Goal: Transaction & Acquisition: Purchase product/service

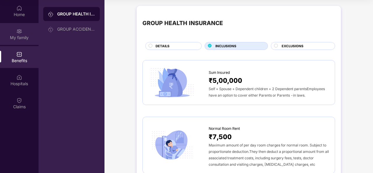
scroll to position [1319, 0]
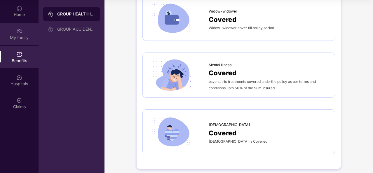
click at [25, 31] on div "My family" at bounding box center [19, 34] width 39 height 22
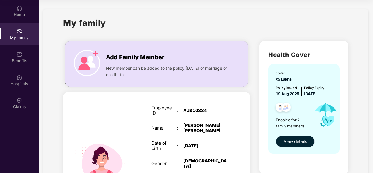
click at [299, 145] on button "View details" at bounding box center [295, 142] width 39 height 12
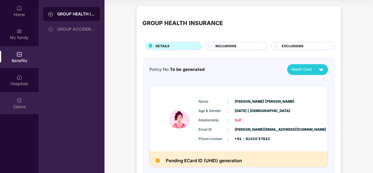
click at [23, 108] on div "Claims" at bounding box center [19, 107] width 39 height 6
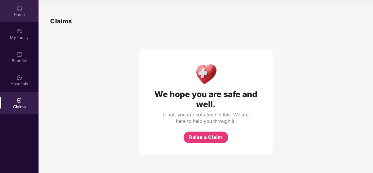
click at [27, 14] on div "Home" at bounding box center [19, 15] width 39 height 6
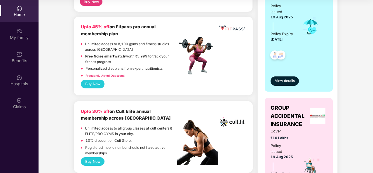
scroll to position [143, 0]
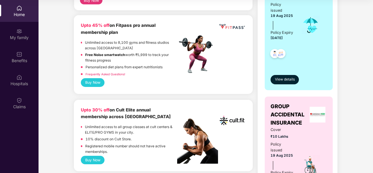
click at [146, 35] on div "Upto 45% off on Fitpass pro annual membership plan" at bounding box center [129, 29] width 96 height 14
click at [92, 80] on button "Buy Now" at bounding box center [93, 82] width 24 height 8
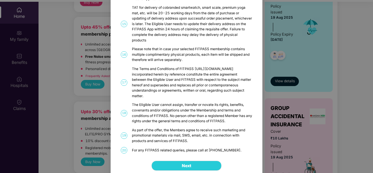
scroll to position [31, 0]
click at [309, 88] on div "FITPASS Details and T&C How to Avail 01 FITPASS: One membership to India’s larg…" at bounding box center [186, 86] width 373 height 173
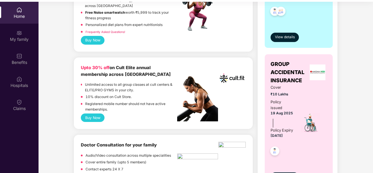
scroll to position [186, 0]
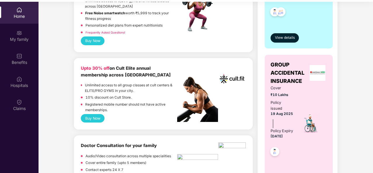
click at [237, 97] on div "Upto 30% off on Cult Elite annual membership across India Unlimited access to a…" at bounding box center [163, 89] width 165 height 49
click at [220, 100] on div "Upto 30% off on Cult Elite annual membership across India Unlimited access to a…" at bounding box center [163, 89] width 165 height 49
click at [218, 96] on img at bounding box center [197, 99] width 41 height 45
click at [153, 74] on div "Upto 30% off on Cult Elite annual membership across [GEOGRAPHIC_DATA]" at bounding box center [129, 72] width 96 height 14
click at [96, 66] on b "Upto 30% off" at bounding box center [95, 68] width 29 height 5
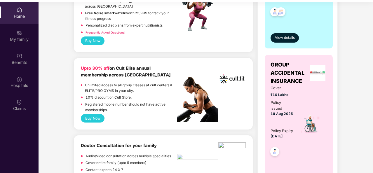
click at [90, 118] on button "Buy Now" at bounding box center [93, 118] width 24 height 8
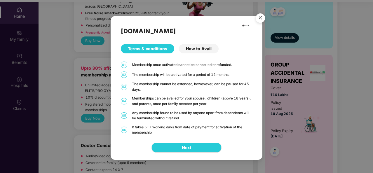
click at [193, 50] on div "How to Avail" at bounding box center [199, 48] width 40 height 9
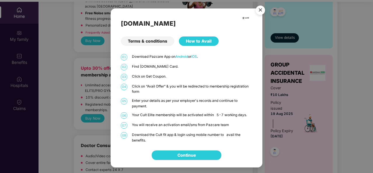
click at [145, 41] on div "Terms & conditions" at bounding box center [147, 40] width 53 height 9
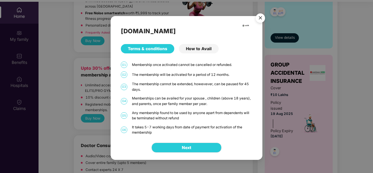
click at [260, 17] on img "Close" at bounding box center [260, 19] width 16 height 16
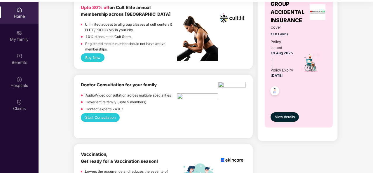
scroll to position [208, 0]
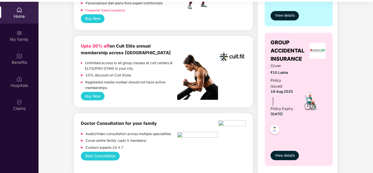
click at [90, 95] on button "Buy Now" at bounding box center [93, 96] width 24 height 8
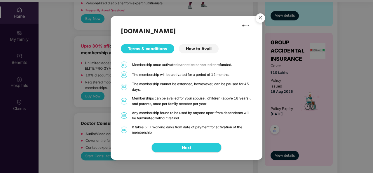
click at [196, 53] on div "How to Avail" at bounding box center [199, 48] width 40 height 9
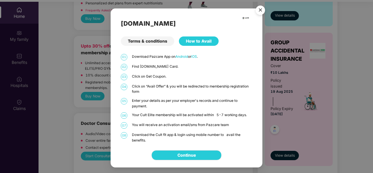
click at [144, 42] on div "Terms & conditions" at bounding box center [147, 40] width 53 height 9
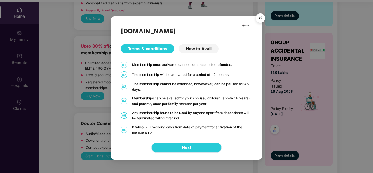
click at [188, 151] on button "Next" at bounding box center [186, 148] width 70 height 10
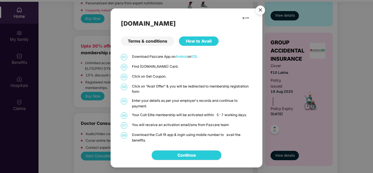
click at [261, 11] on img "Close" at bounding box center [260, 11] width 16 height 16
